Goal: Task Accomplishment & Management: Use online tool/utility

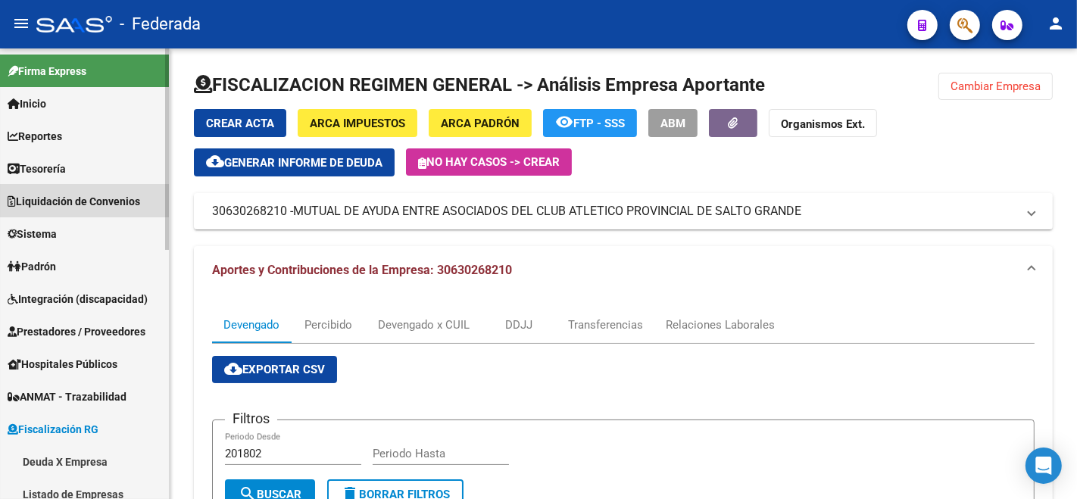
click at [58, 200] on span "Liquidación de Convenios" at bounding box center [74, 201] width 133 height 17
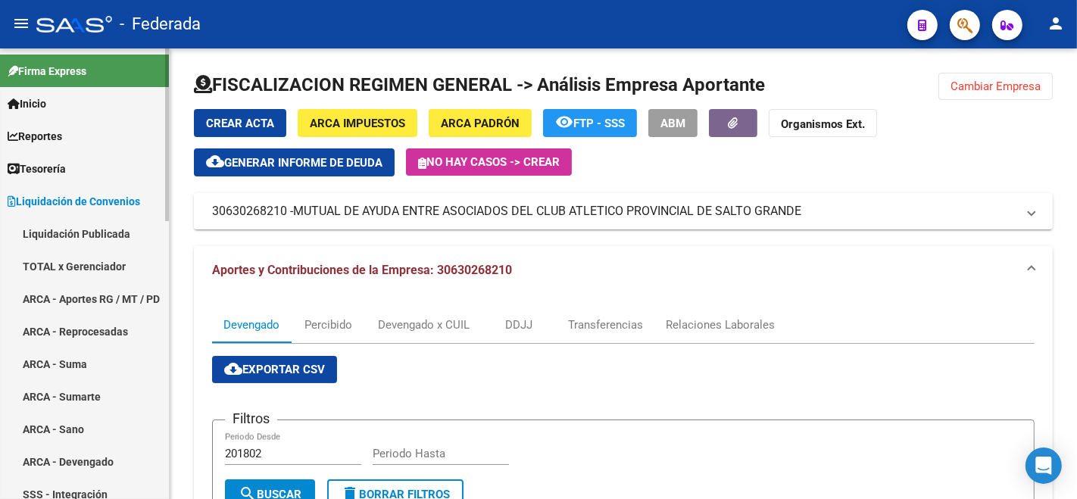
click at [32, 253] on link "TOTAL x Gerenciador" at bounding box center [84, 266] width 169 height 33
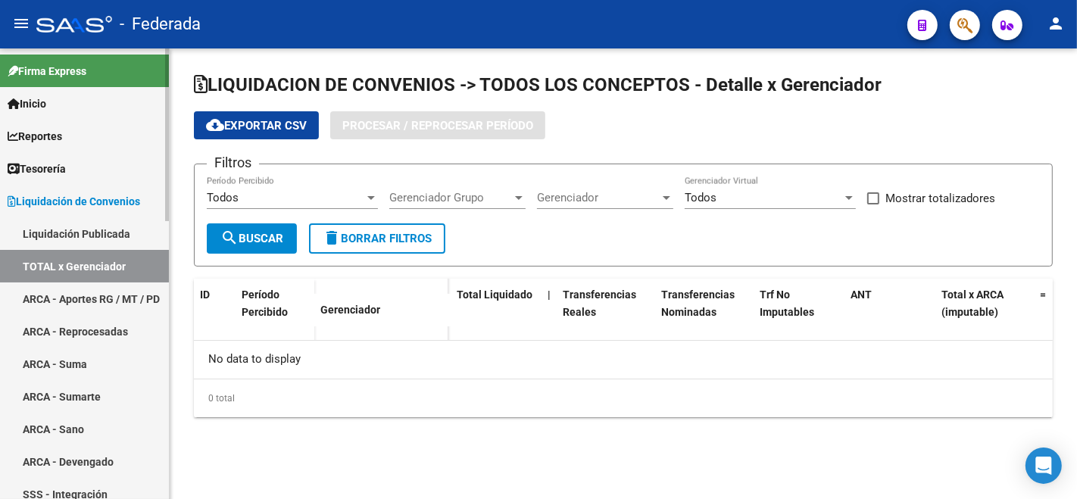
checkbox input "true"
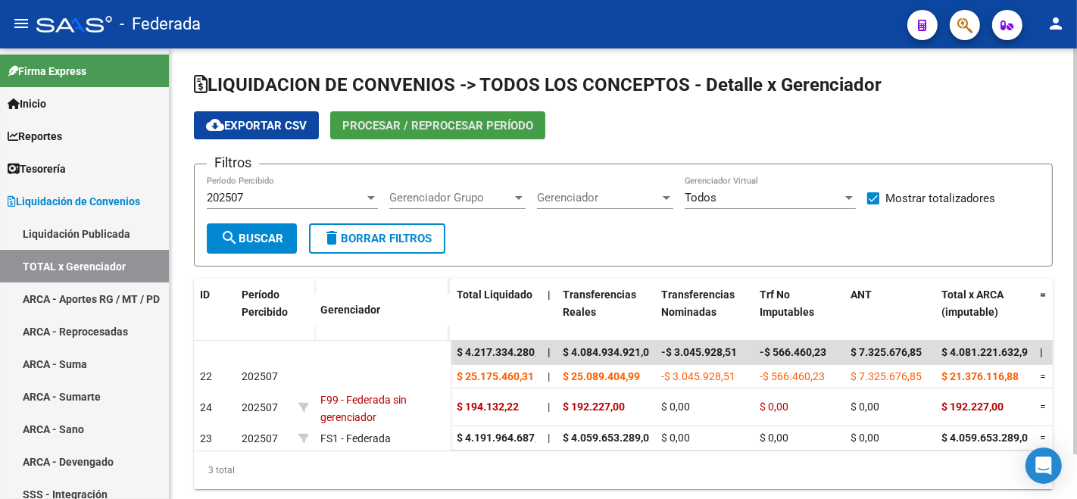
click at [452, 122] on span "Procesar / Reprocesar período" at bounding box center [437, 126] width 191 height 14
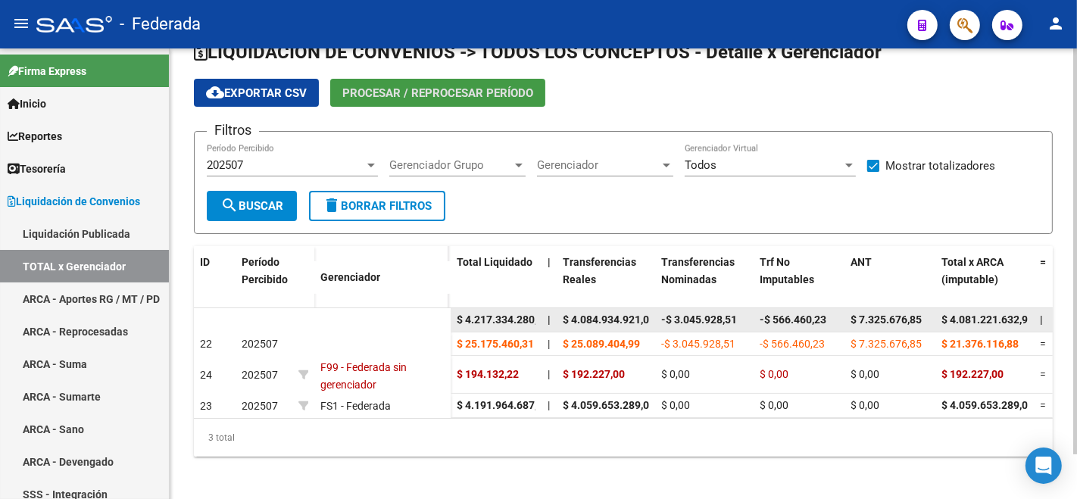
scroll to position [49, 0]
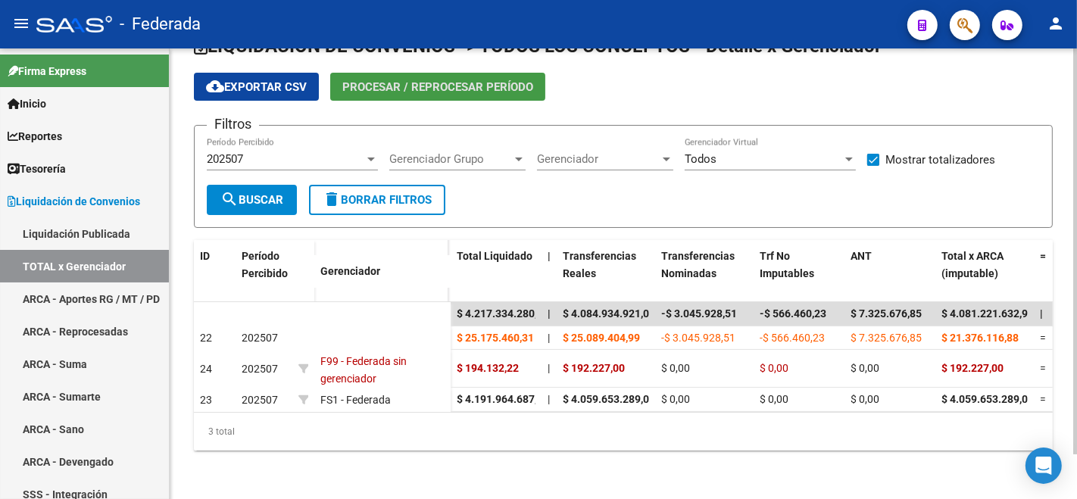
click at [414, 73] on button "Procesar / Reprocesar período" at bounding box center [437, 87] width 215 height 28
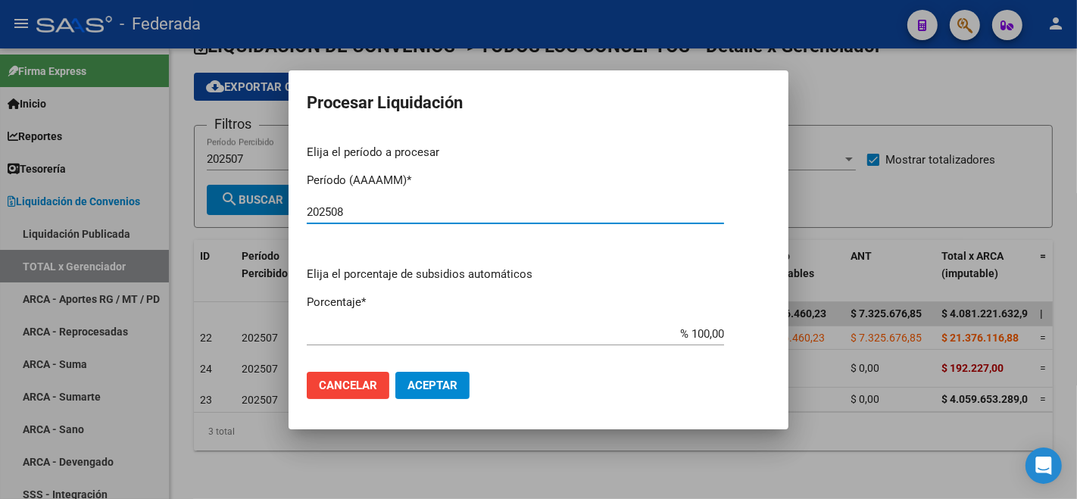
type input "202508"
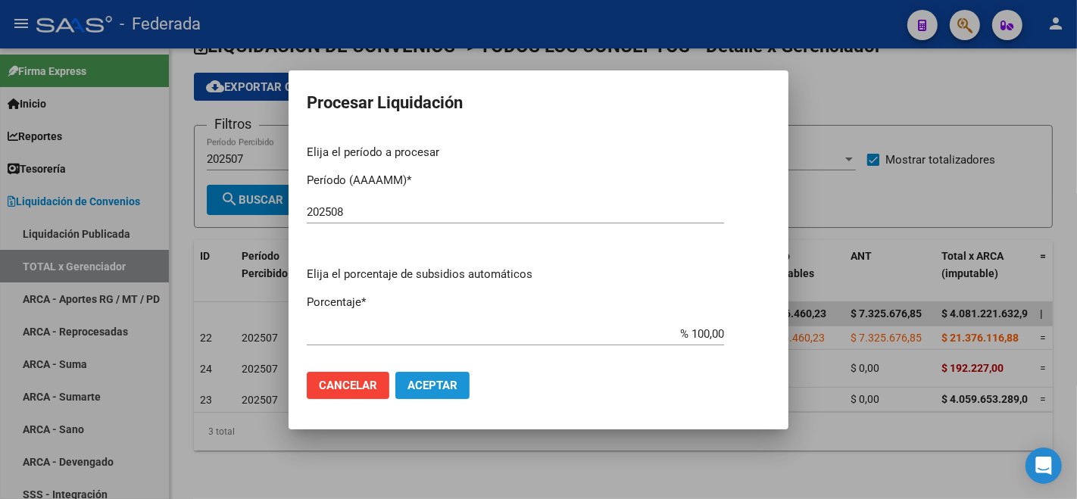
click at [430, 392] on button "Aceptar" at bounding box center [432, 385] width 74 height 27
